Goal: Transaction & Acquisition: Purchase product/service

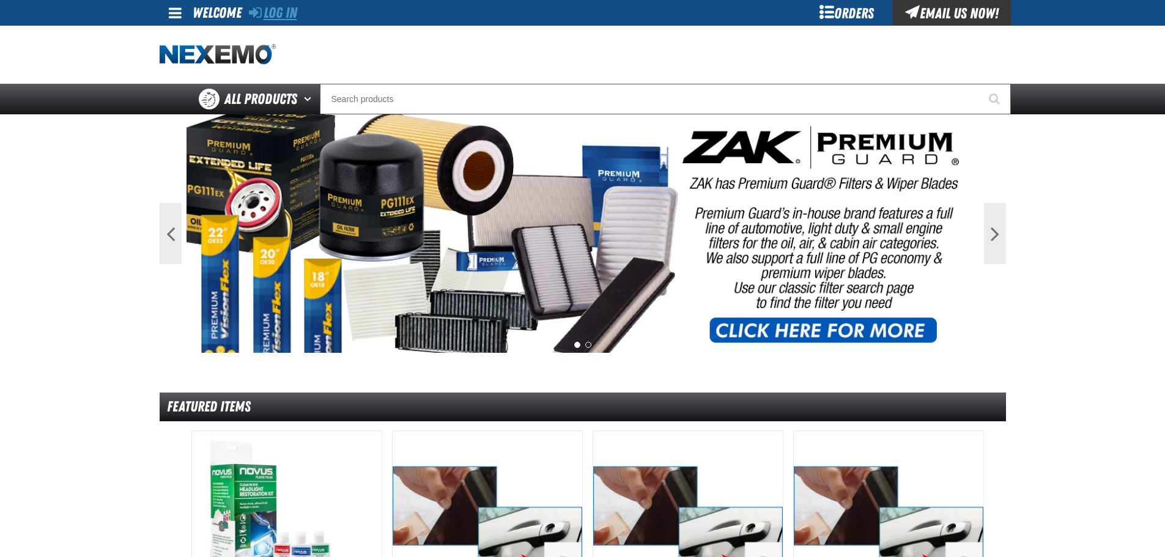
click at [275, 7] on link "Log In" at bounding box center [273, 12] width 48 height 17
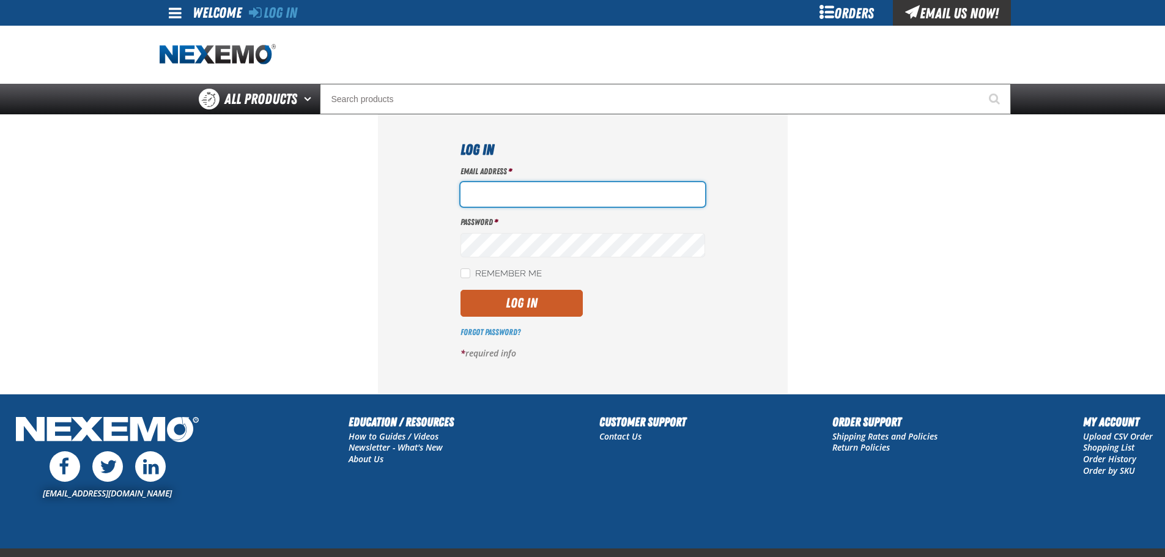
type input "mrhodes02@vtaig.com"
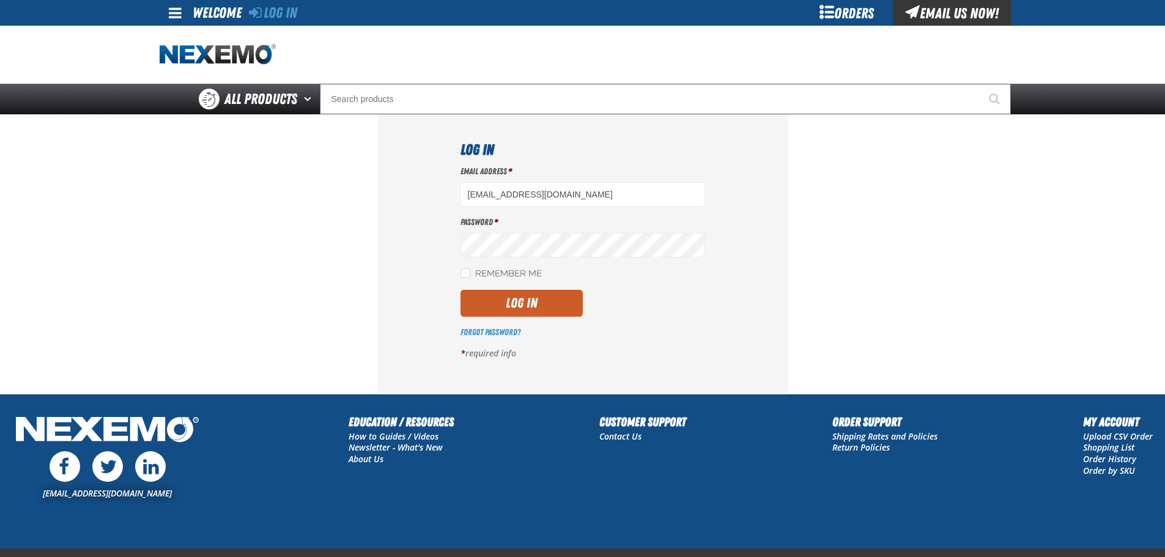
click at [492, 268] on label "Remember Me" at bounding box center [500, 274] width 81 height 12
click at [470, 268] on input "Remember Me" at bounding box center [465, 273] width 10 height 10
checkbox input "true"
click at [490, 292] on button "Log In" at bounding box center [521, 303] width 122 height 27
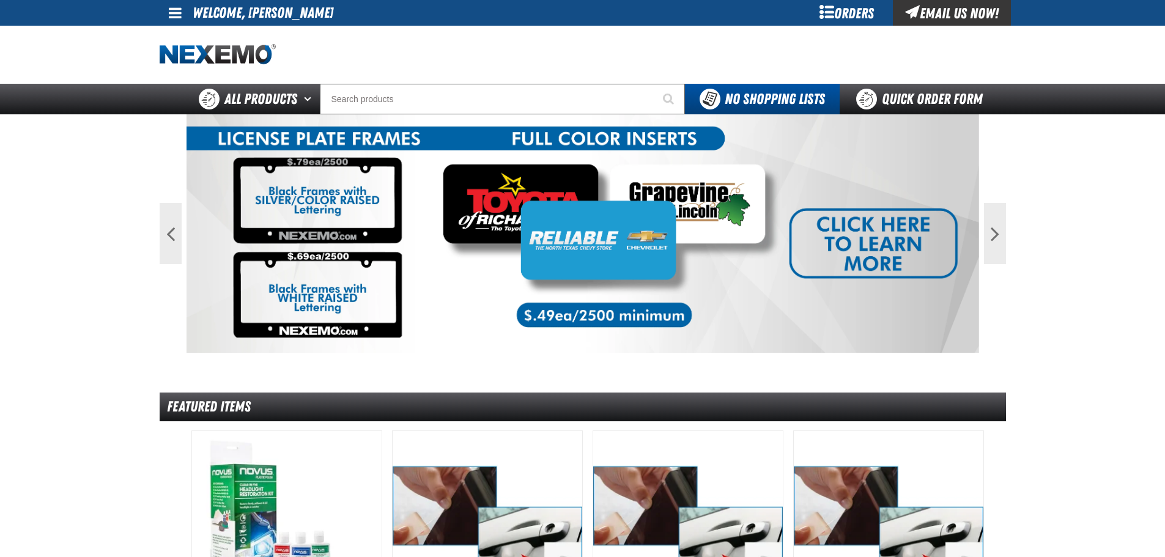
click at [836, 12] on div "Orders" at bounding box center [847, 13] width 92 height 26
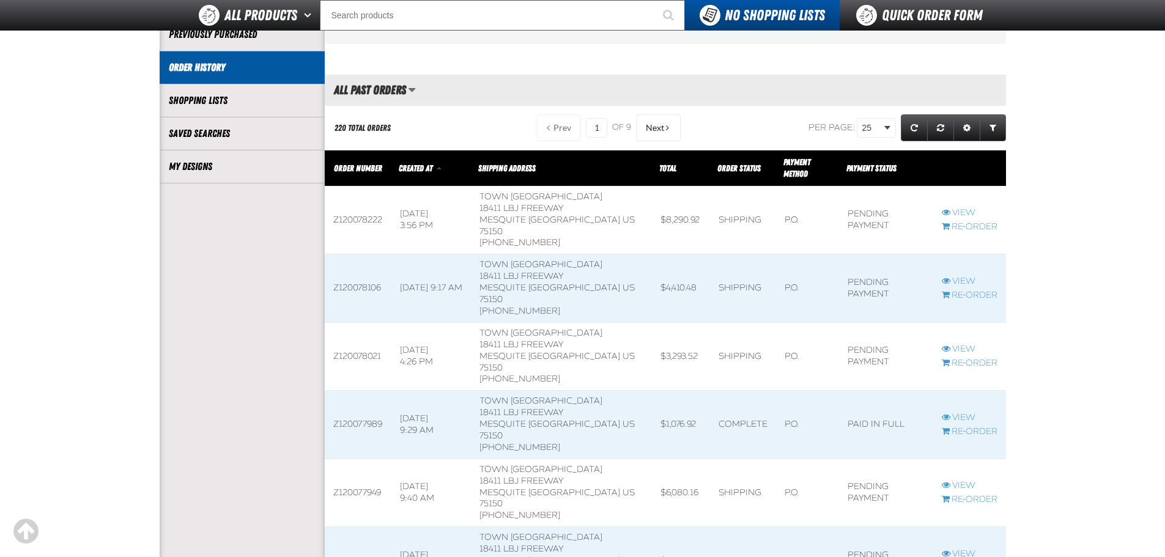
scroll to position [306, 0]
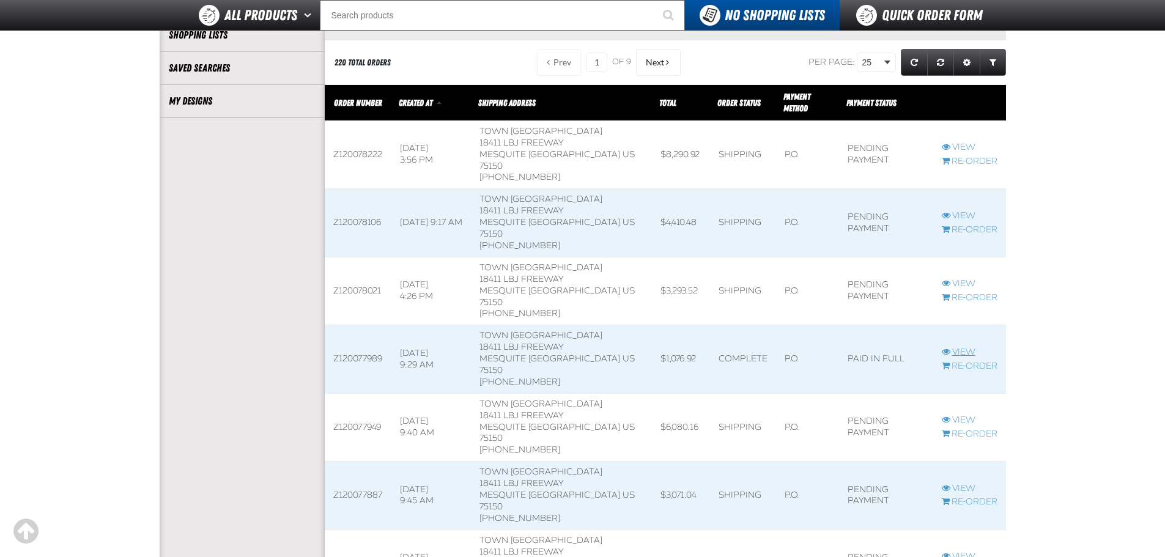
click at [949, 347] on link "View" at bounding box center [970, 353] width 56 height 12
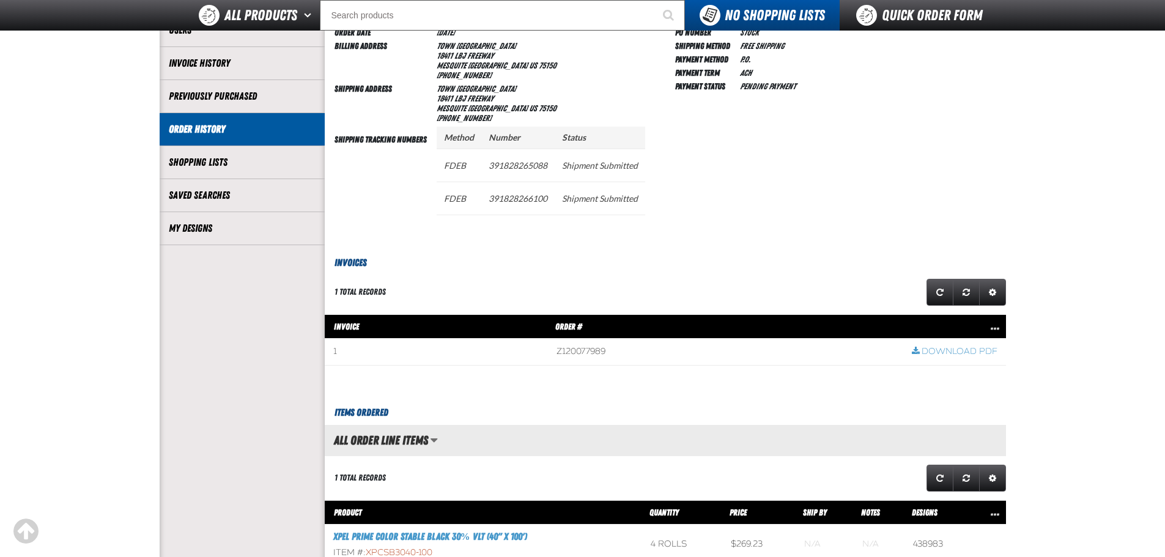
scroll to position [306, 0]
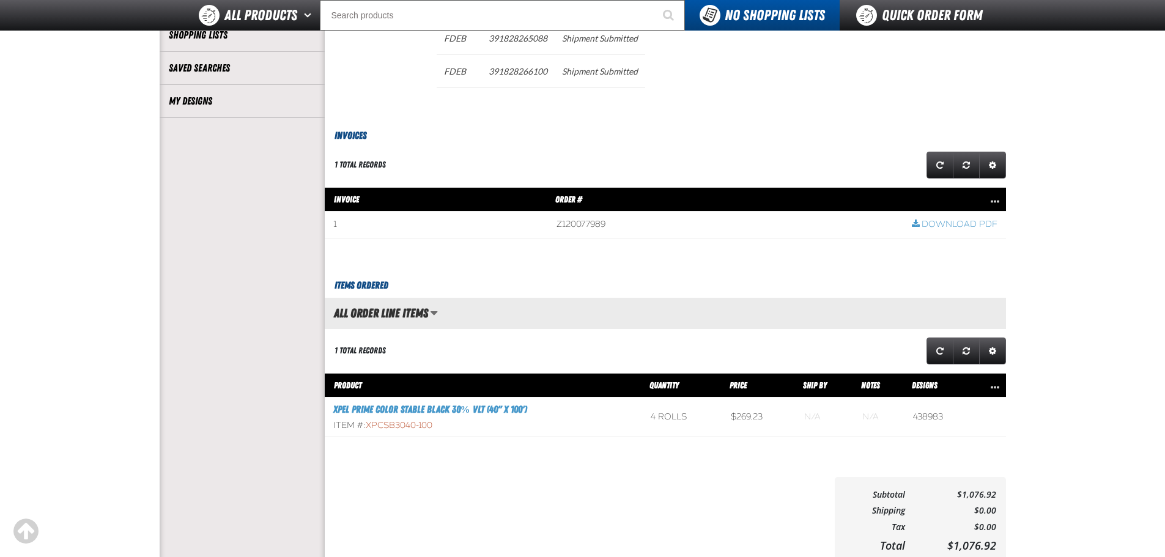
click at [500, 403] on h3 "XPEL PRIME Color Stable Black 30% VLT (40" x 100')" at bounding box center [483, 409] width 300 height 15
click at [500, 407] on link "XPEL PRIME Color Stable Black 30% VLT (40" x 100')" at bounding box center [430, 410] width 194 height 12
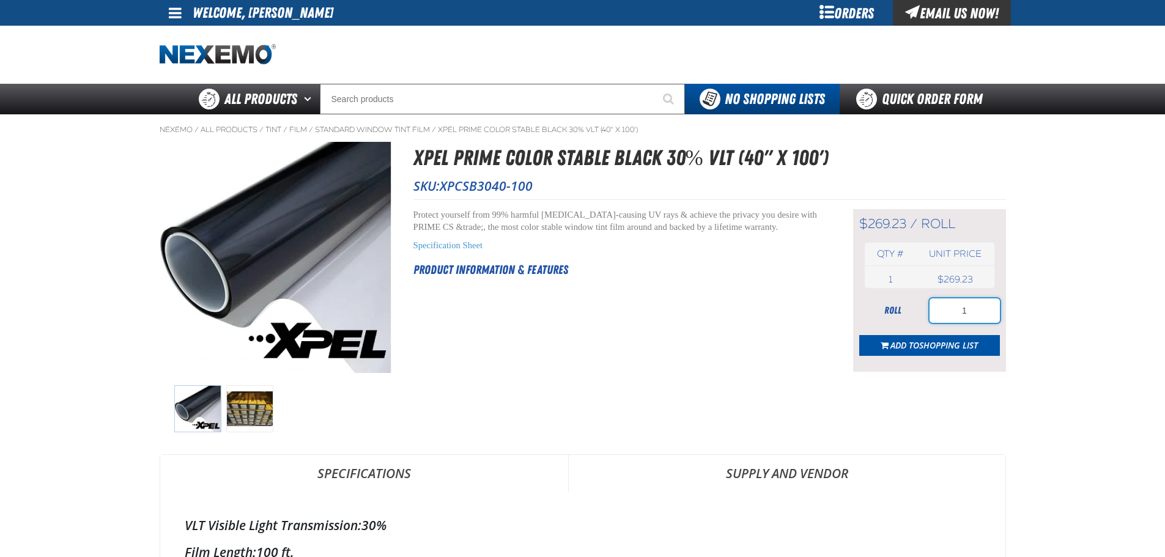
drag, startPoint x: 937, startPoint y: 313, endPoint x: 985, endPoint y: 312, distance: 47.7
click at [985, 312] on input "1" at bounding box center [965, 310] width 70 height 24
type input "4"
click at [914, 341] on span "Add to Shopping List" at bounding box center [933, 345] width 87 height 12
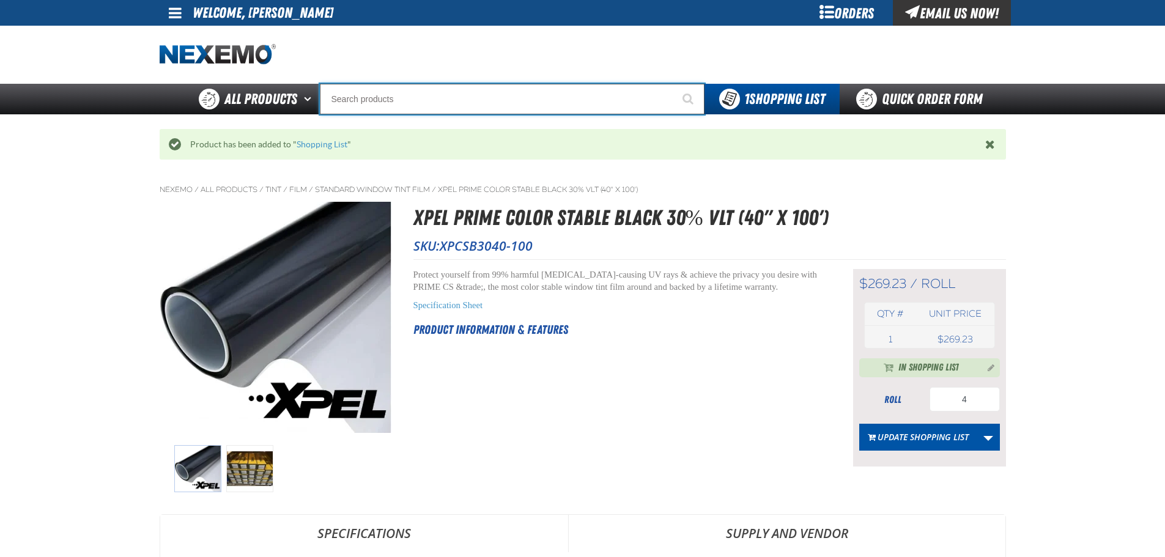
click at [535, 104] on input "Search" at bounding box center [512, 99] width 385 height 31
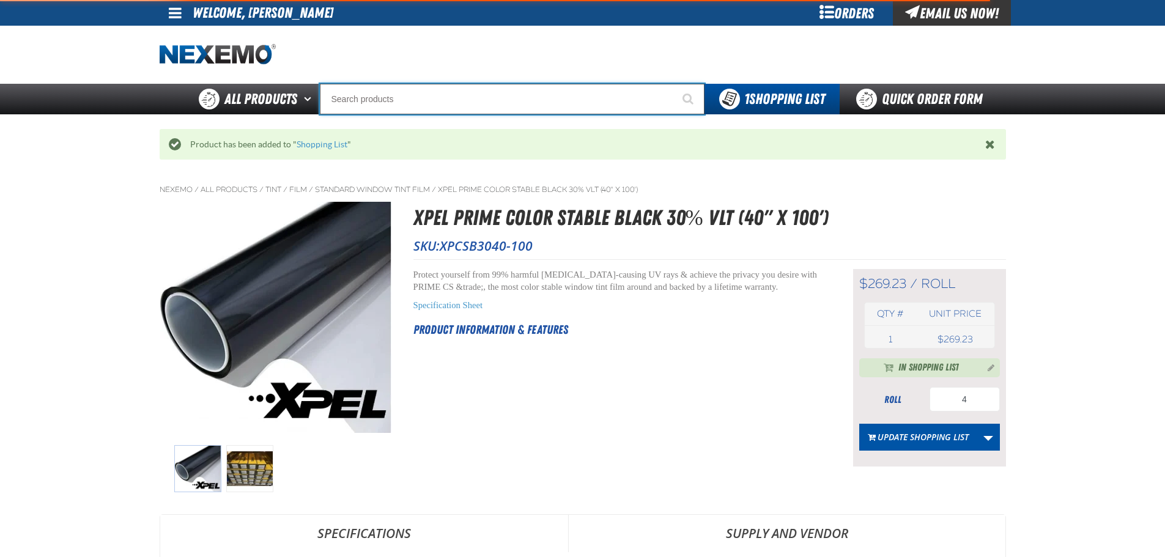
type input "P"
type input "Perfect P Series 0.25-ounce Lead Wheel Weight"
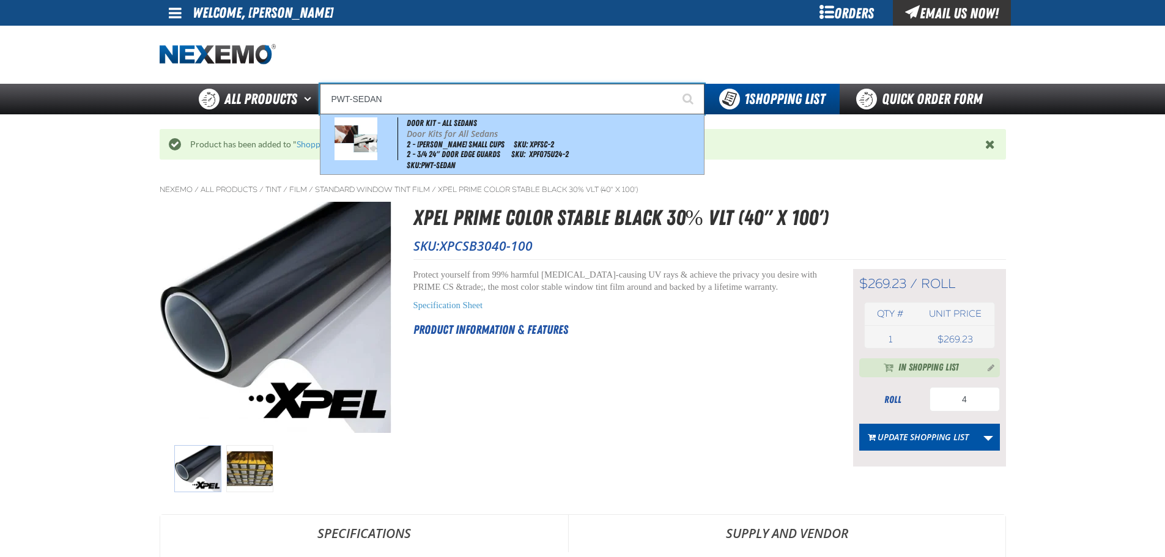
click at [528, 169] on div "Door Kit - All Sedans Door Kits for All Sedans 2 - Farris Small Cups SKU: XPFSC…" at bounding box center [511, 144] width 383 height 60
type input "Door Kit - All Sedans"
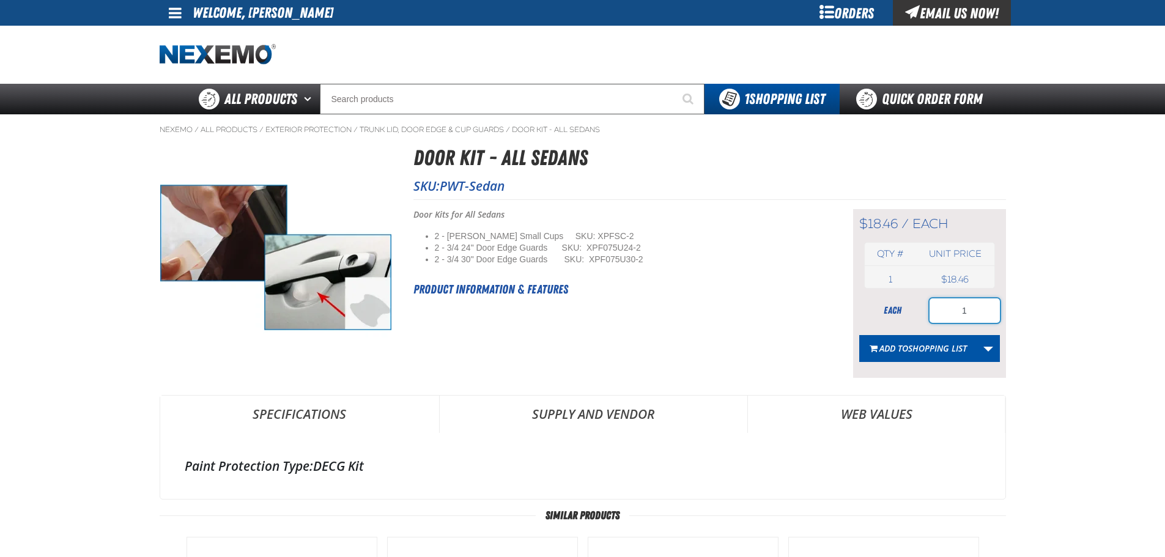
click at [971, 313] on input "1" at bounding box center [965, 310] width 70 height 24
type input "100"
click at [922, 363] on div "$18.46 / each each Qty # Unit price 1 each USD" at bounding box center [929, 293] width 153 height 169
click at [922, 355] on button "Add to Shopping List" at bounding box center [918, 348] width 118 height 27
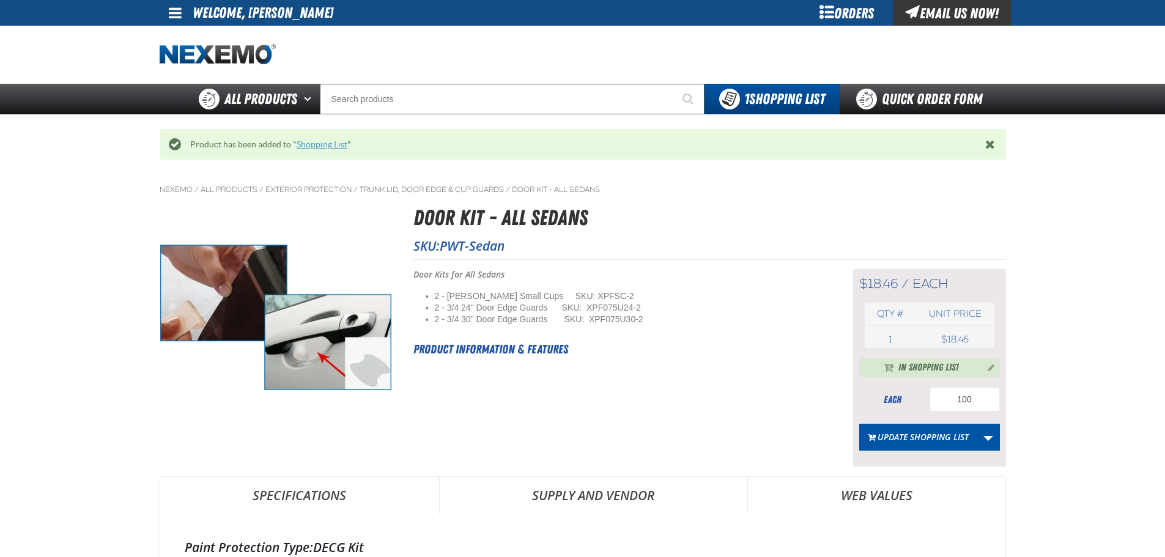
click at [308, 147] on link "Shopping List" at bounding box center [322, 144] width 51 height 10
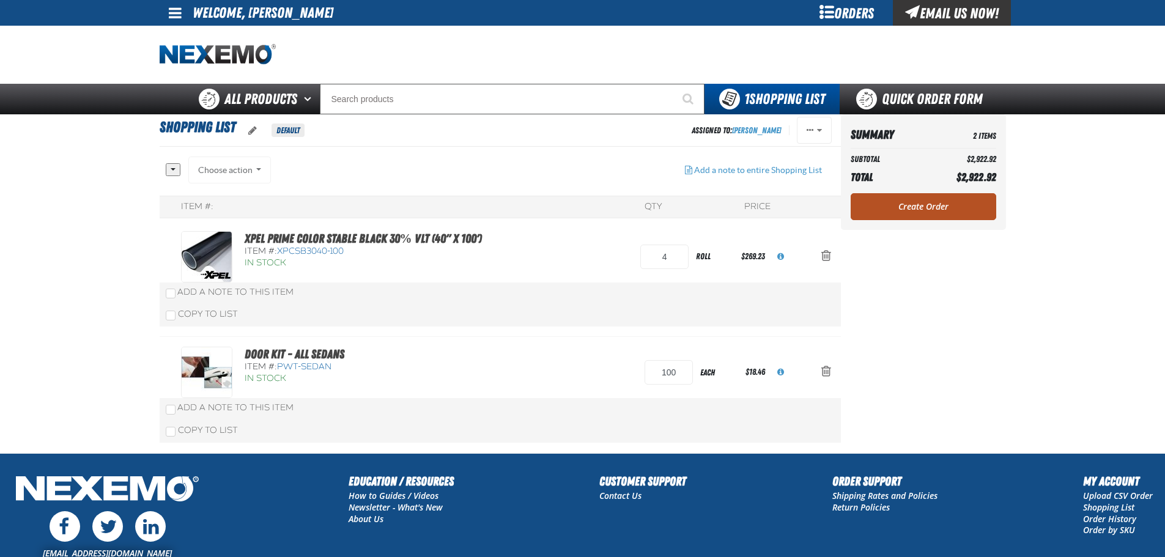
click at [944, 220] on link "Create Order" at bounding box center [924, 206] width 146 height 27
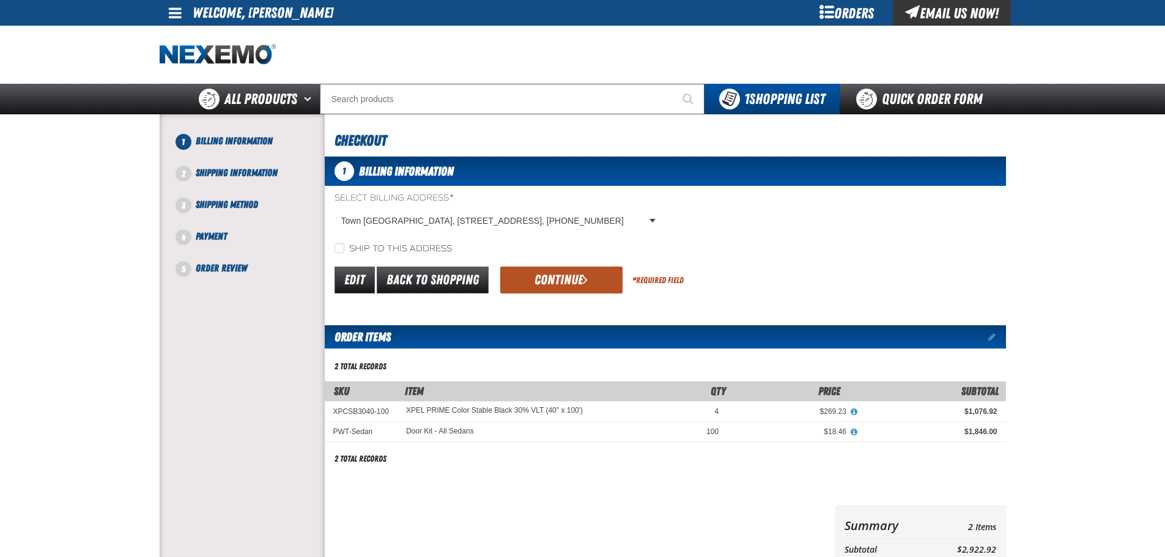
drag, startPoint x: 406, startPoint y: 248, endPoint x: 507, endPoint y: 271, distance: 103.5
click at [407, 248] on label "Ship to this address" at bounding box center [393, 249] width 117 height 12
click at [344, 248] on input "Ship to this address" at bounding box center [340, 248] width 10 height 10
checkbox input "true"
click at [546, 280] on button "Continue" at bounding box center [561, 280] width 122 height 27
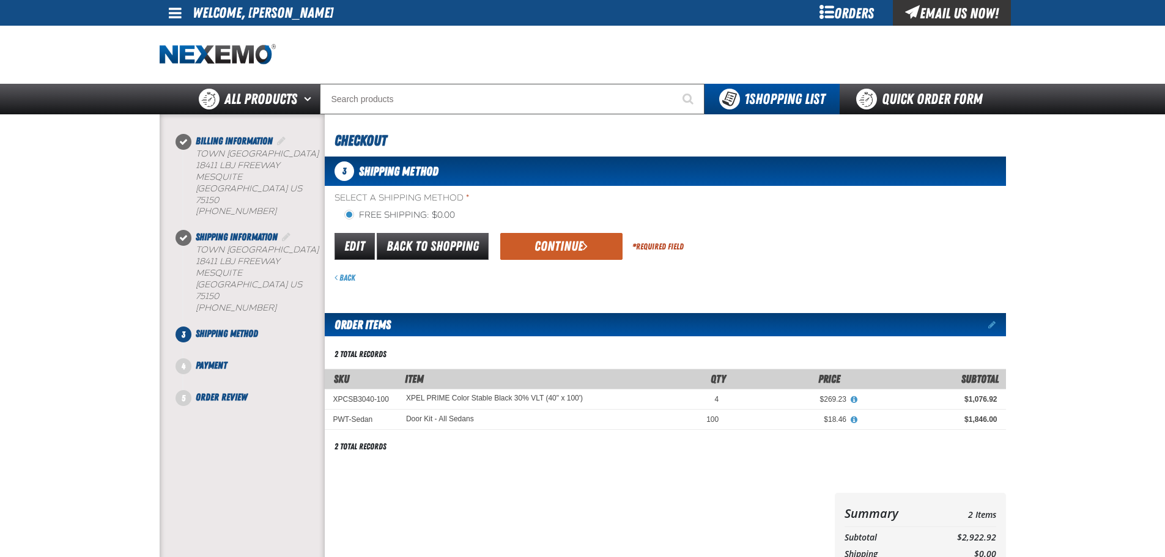
click at [597, 249] on button "Continue" at bounding box center [561, 246] width 122 height 27
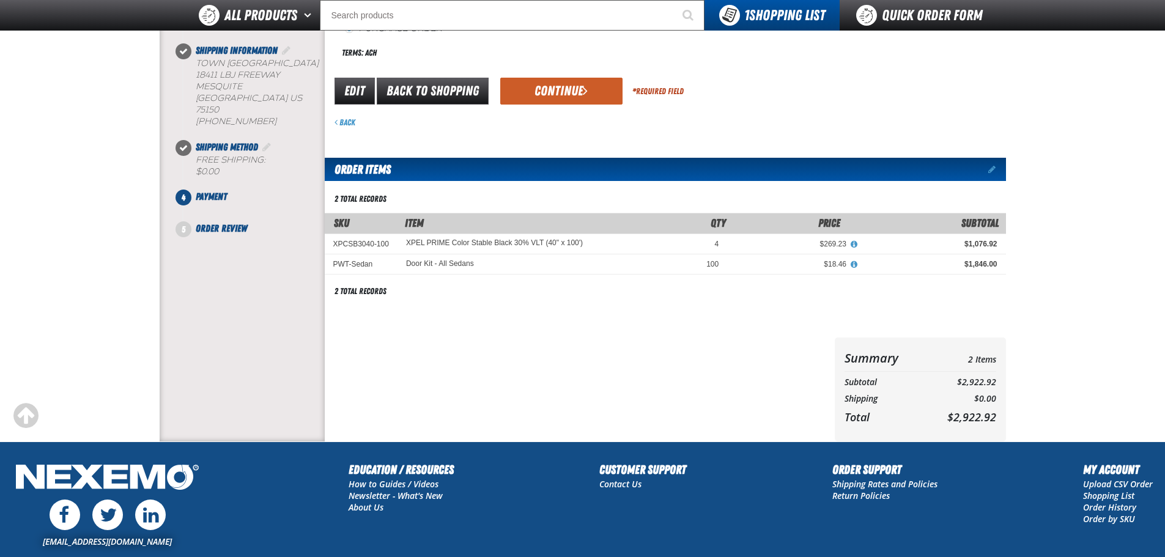
scroll to position [204, 0]
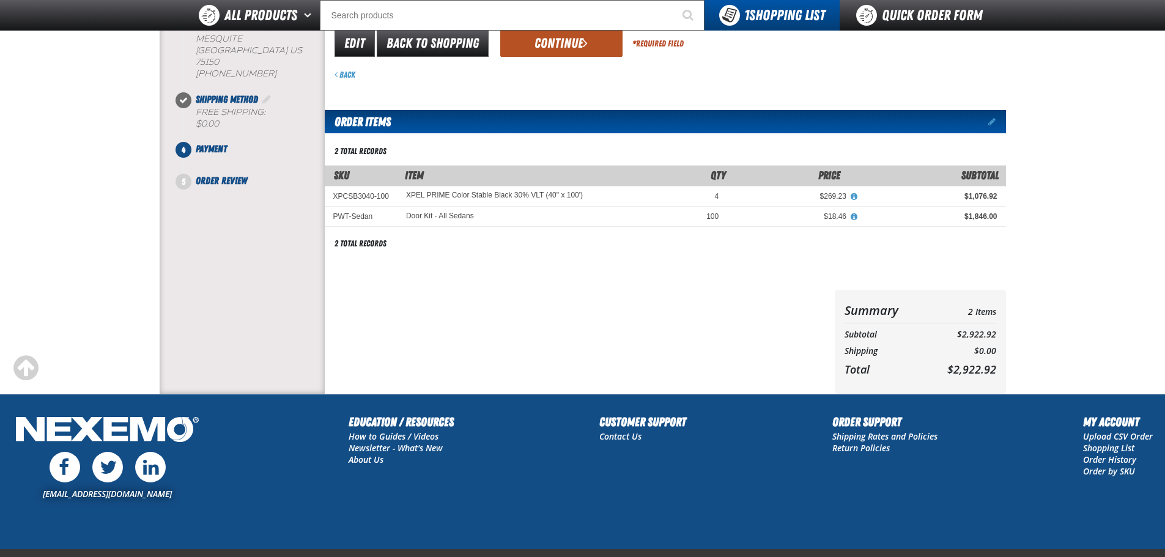
click at [541, 46] on button "Continue" at bounding box center [561, 43] width 122 height 27
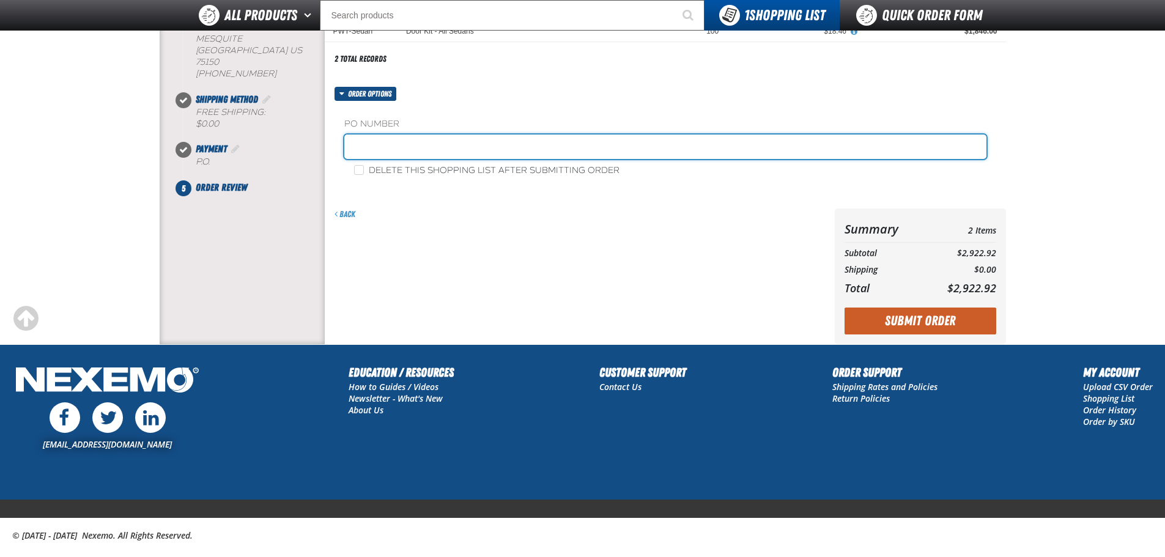
click at [477, 149] on input "text" at bounding box center [665, 147] width 642 height 24
type input "TINT"
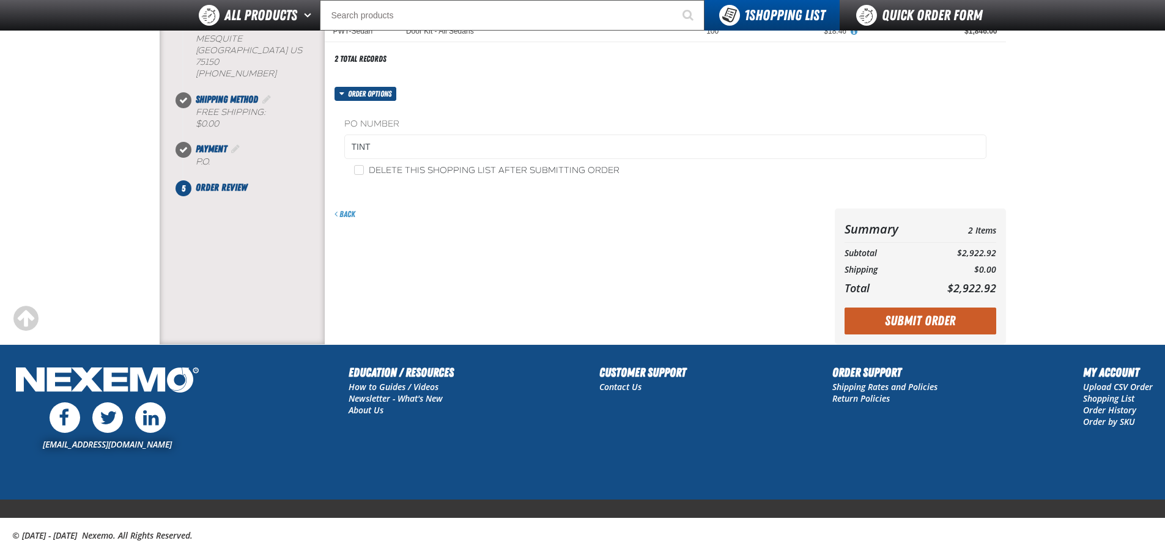
click at [476, 167] on label "Delete this shopping list after submitting order" at bounding box center [486, 171] width 265 height 12
click at [364, 167] on input "Delete this shopping list after submitting order" at bounding box center [359, 170] width 10 height 10
checkbox input "true"
click at [869, 314] on button "Submit Order" at bounding box center [921, 321] width 152 height 27
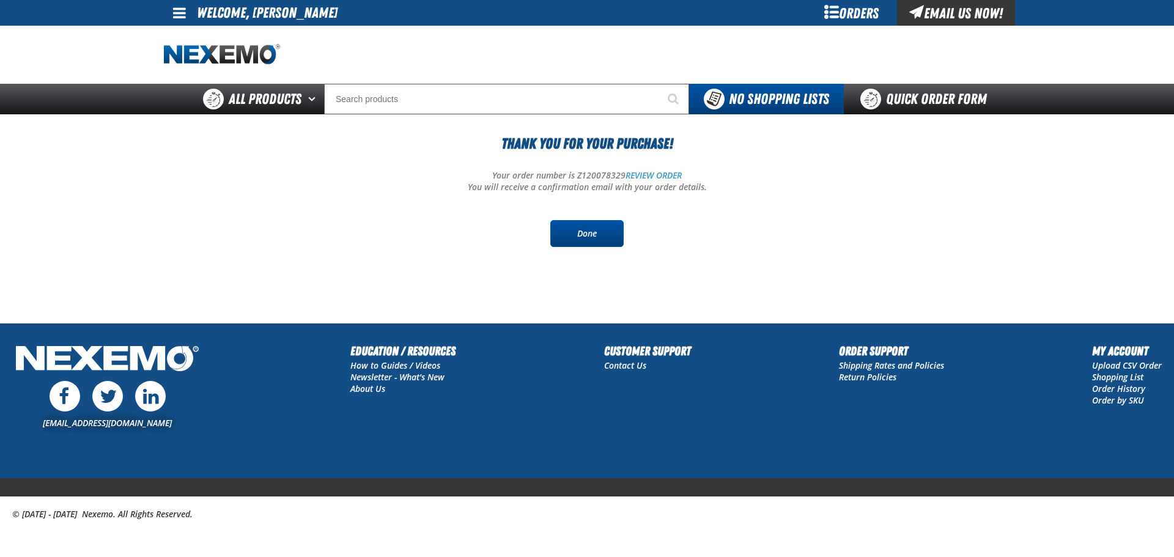
click at [575, 234] on link "Done" at bounding box center [586, 233] width 73 height 27
